Goal: Information Seeking & Learning: Learn about a topic

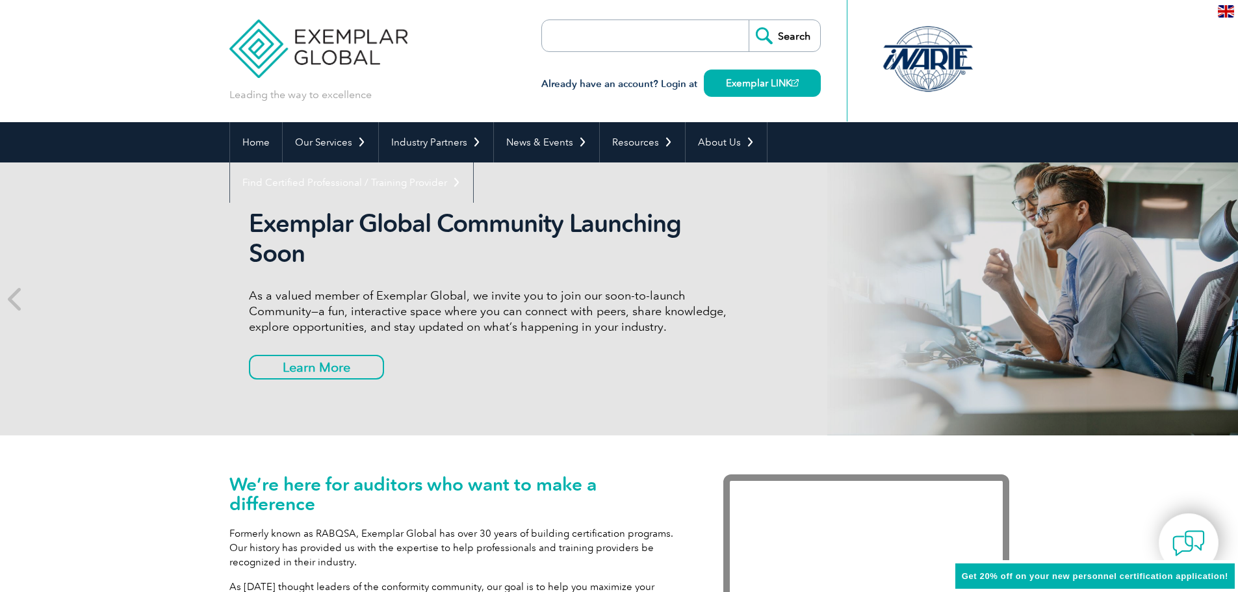
scroll to position [390, 0]
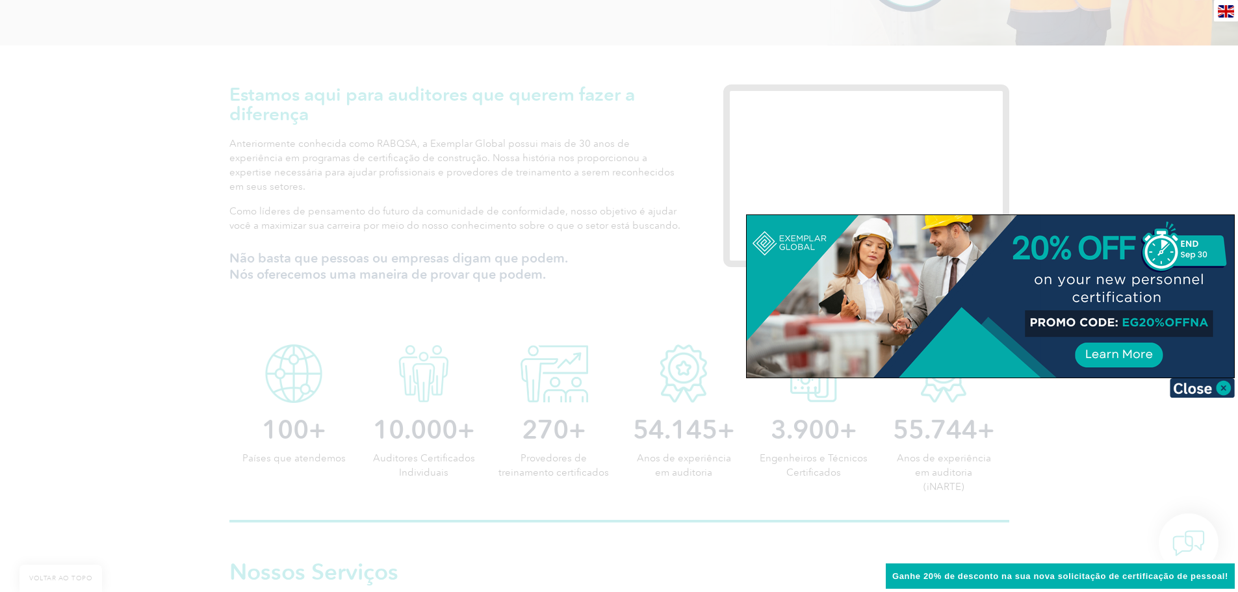
click at [1228, 391] on img at bounding box center [1202, 388] width 65 height 20
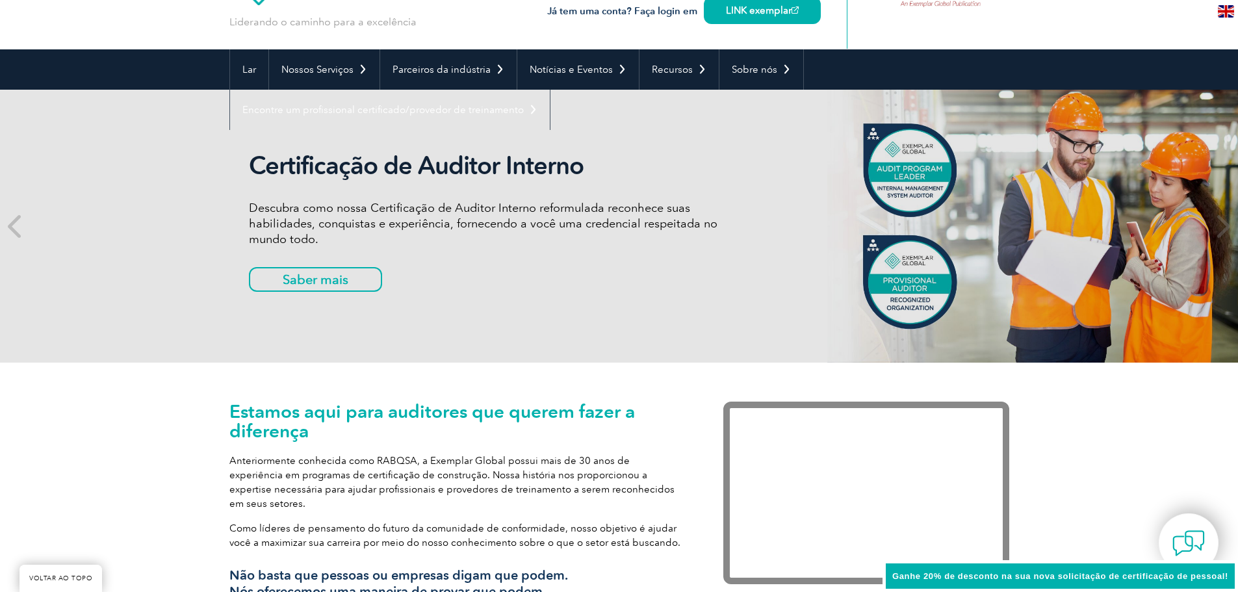
scroll to position [0, 0]
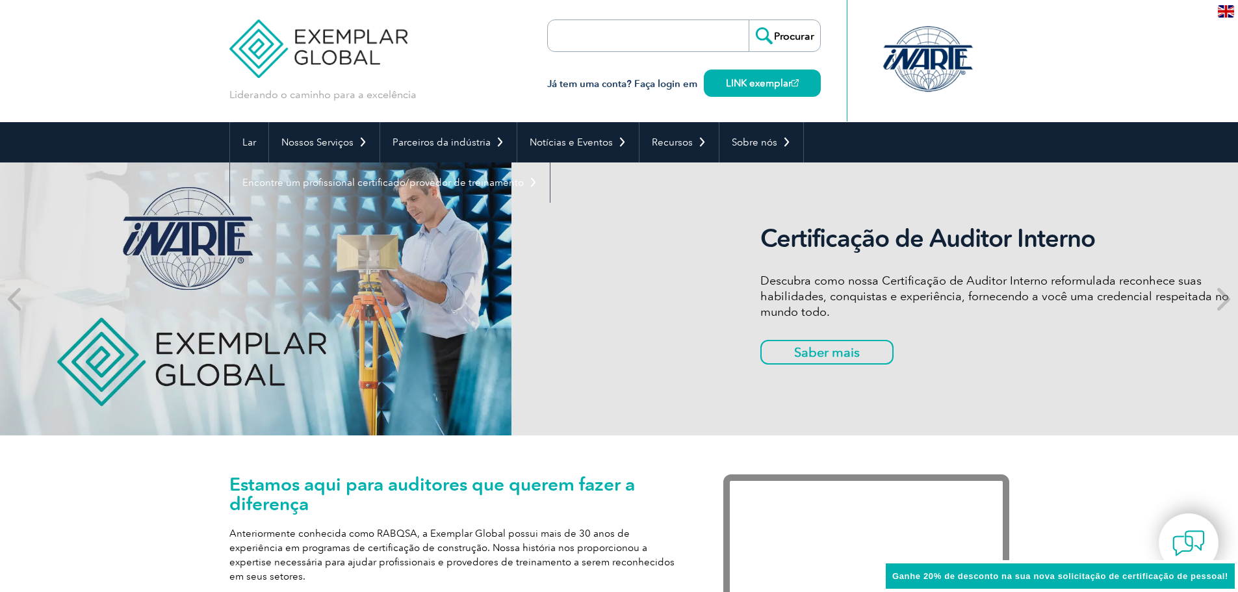
drag, startPoint x: 298, startPoint y: 278, endPoint x: 869, endPoint y: 292, distance: 571.5
click at [861, 296] on font "Descubra como nossa Certificação de Auditor Interno reformulada reconhece suas …" at bounding box center [995, 297] width 469 height 46
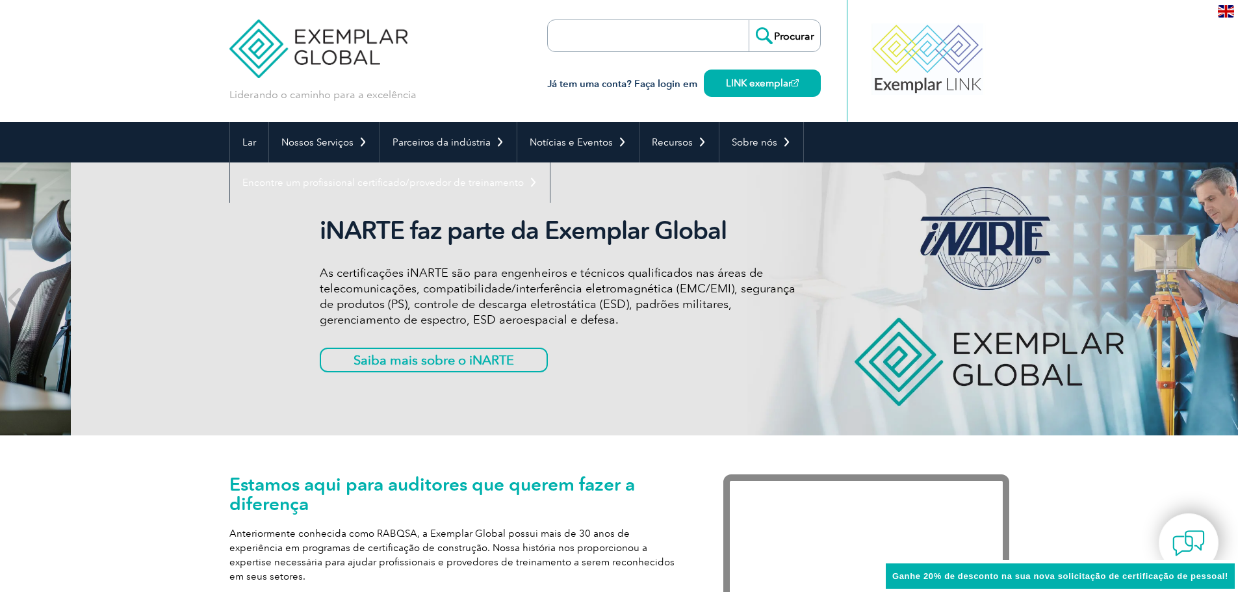
drag, startPoint x: 254, startPoint y: 289, endPoint x: 879, endPoint y: 293, distance: 624.7
click at [796, 294] on font "As certificações iNARTE são para engenheiros e técnicos qualificados nas áreas …" at bounding box center [558, 296] width 476 height 61
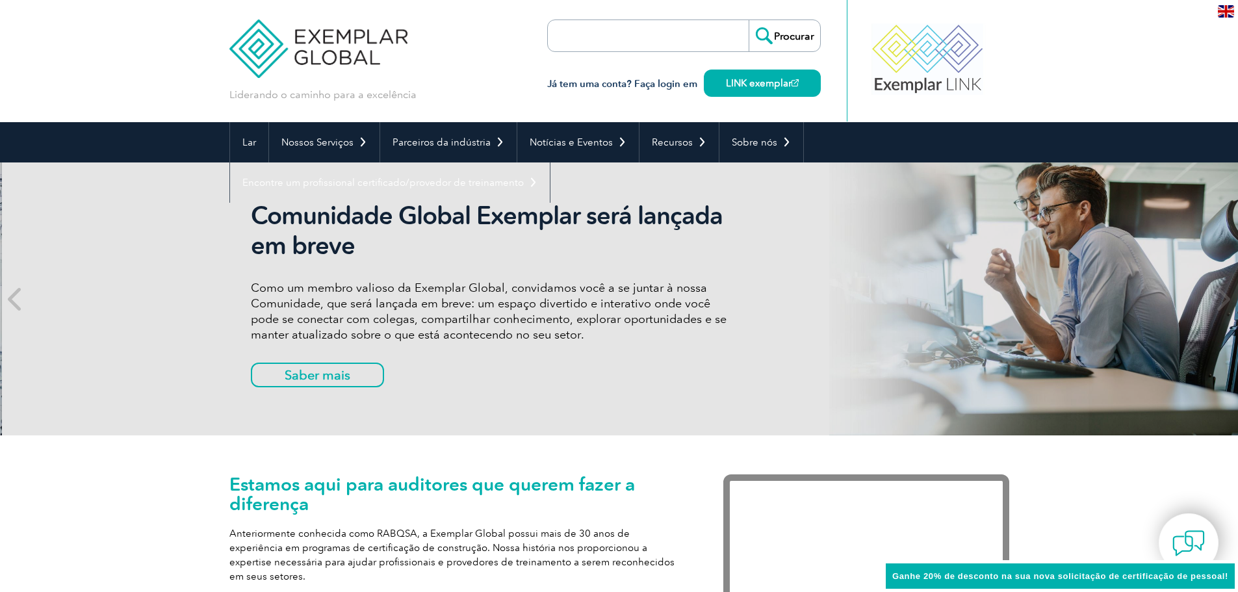
drag, startPoint x: 342, startPoint y: 274, endPoint x: 948, endPoint y: 283, distance: 606.5
click at [868, 292] on div "Comunidade Global Exemplar será lançada em breve Como um membro valioso da Exem…" at bounding box center [621, 299] width 780 height 273
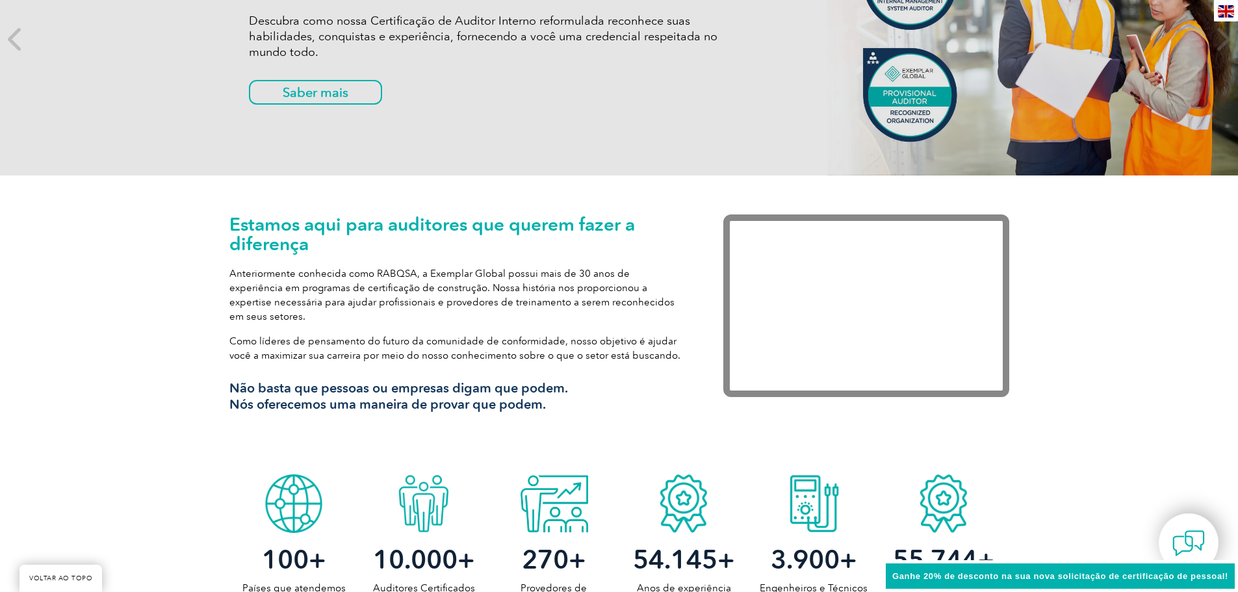
scroll to position [65, 0]
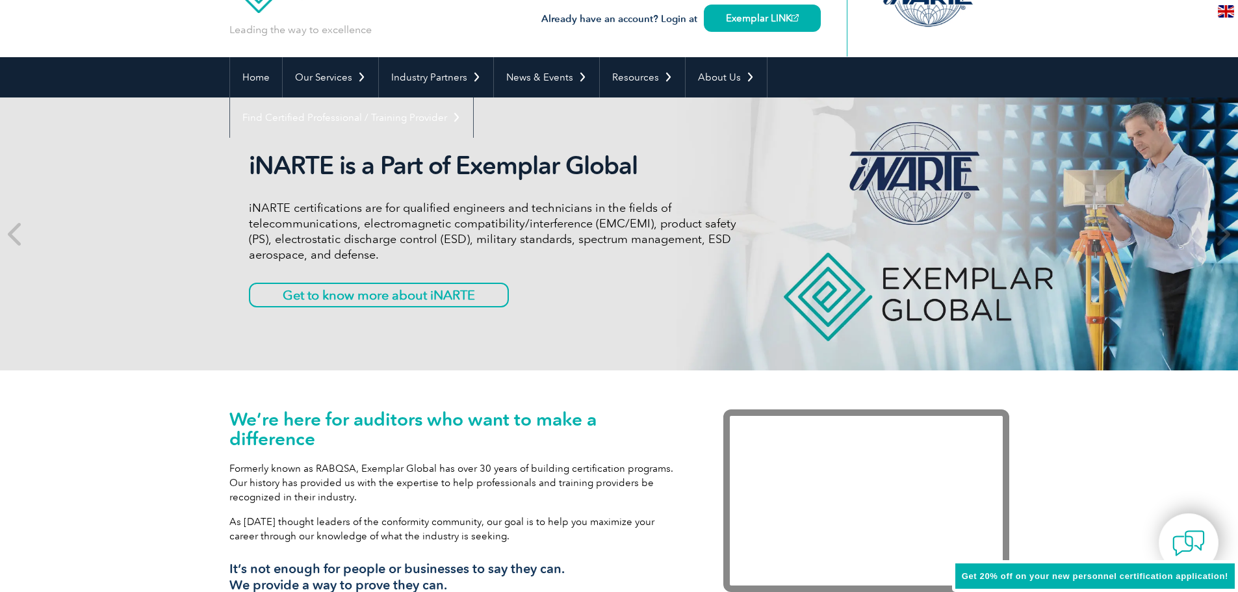
click at [117, 319] on div "iNARTE is a Part of Exemplar Global iNARTE certifications are for qualified eng…" at bounding box center [619, 234] width 1238 height 273
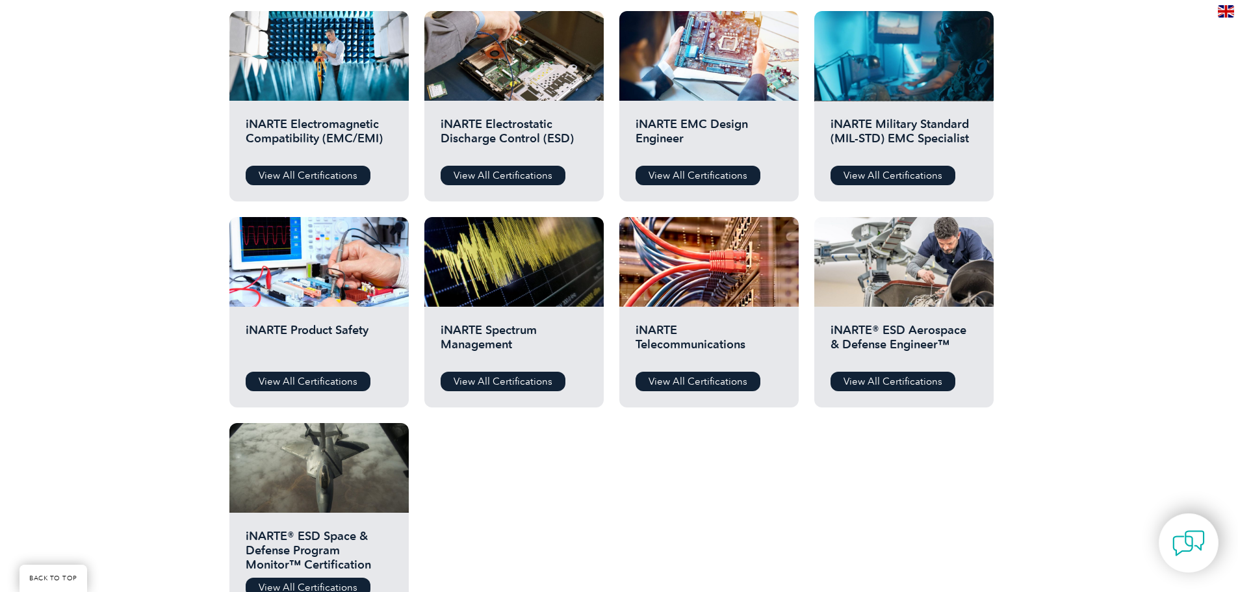
scroll to position [585, 0]
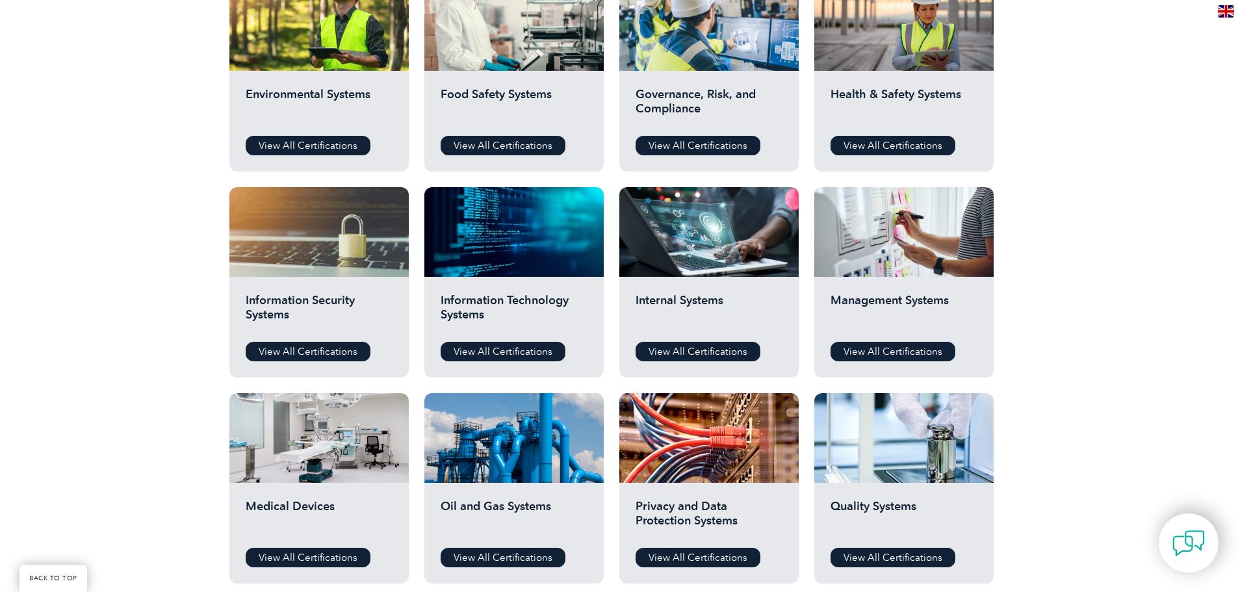
scroll to position [585, 0]
